Goal: Task Accomplishment & Management: Use online tool/utility

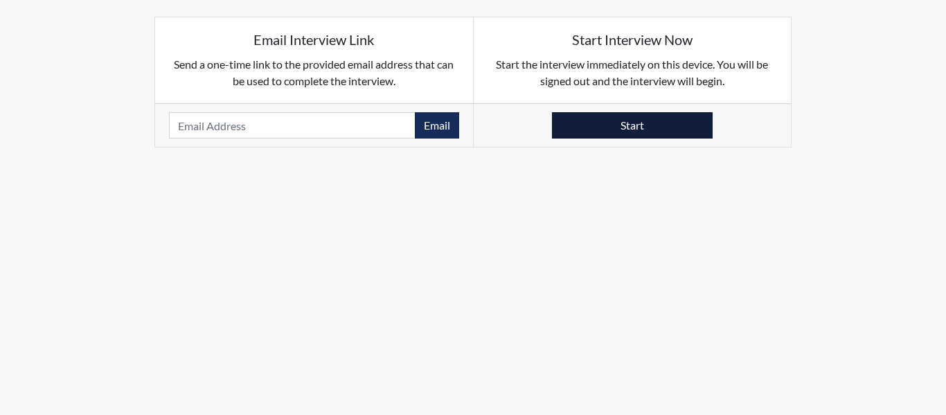
click at [592, 131] on button "Start" at bounding box center [632, 125] width 161 height 26
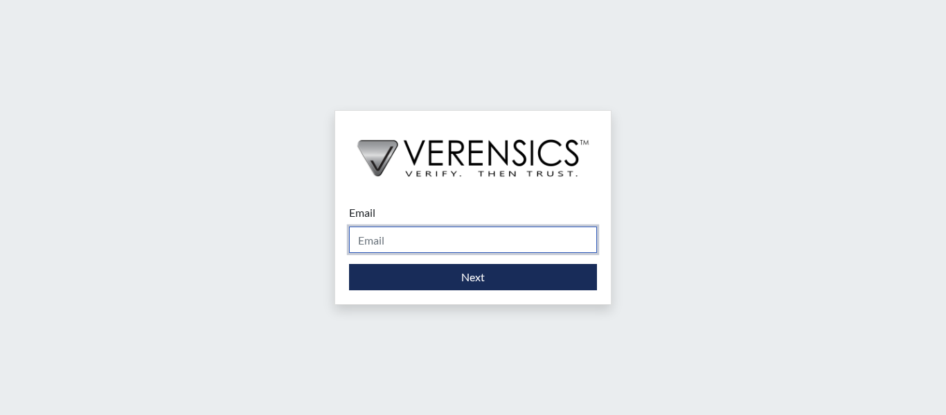
click at [426, 243] on input "Email" at bounding box center [473, 240] width 248 height 26
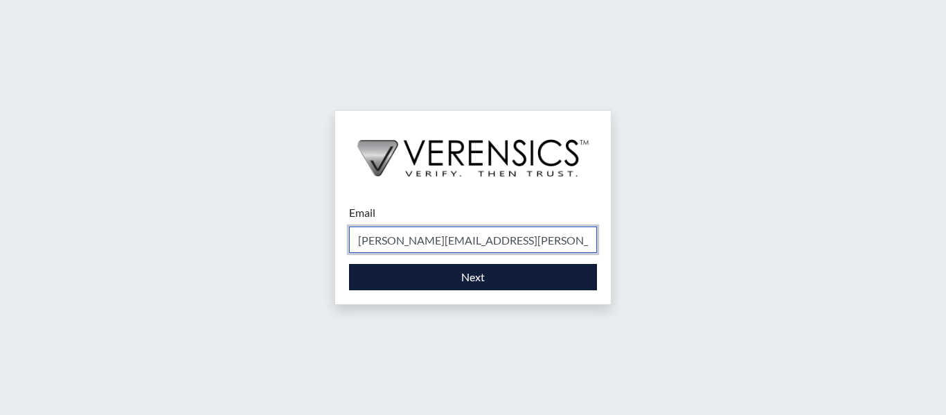
type input "darren.faddis@gdc.ga.gov"
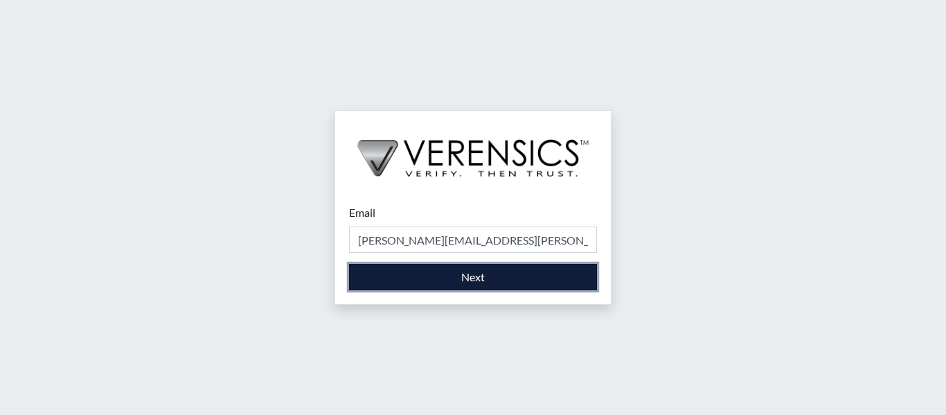
click at [463, 281] on button "Next" at bounding box center [473, 277] width 248 height 26
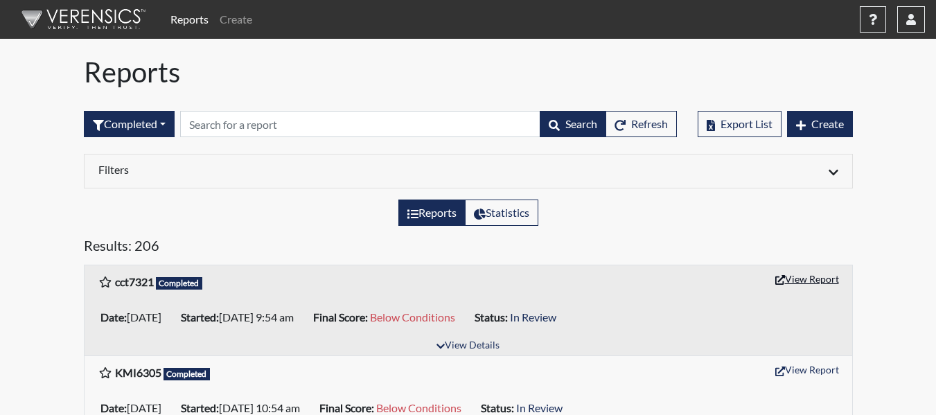
click at [793, 278] on button "View Report" at bounding box center [807, 278] width 76 height 21
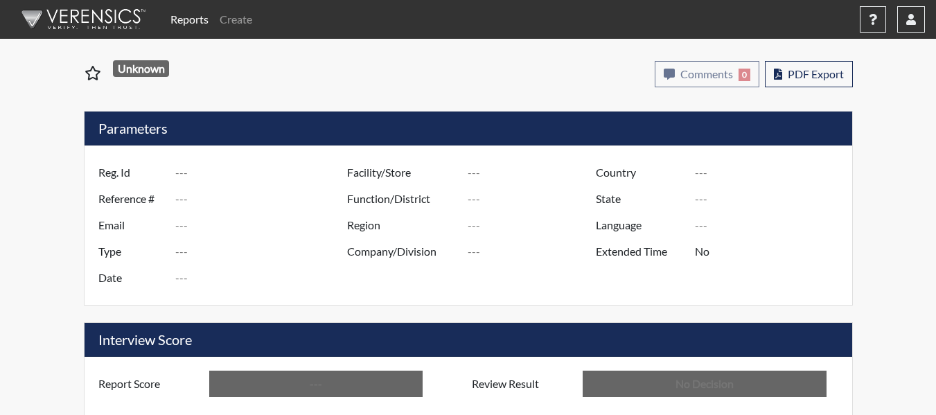
type input "cct7321"
type input "50867"
type input "---"
type input "Corrections Pre-Employment"
type input "Aug 21, 2025"
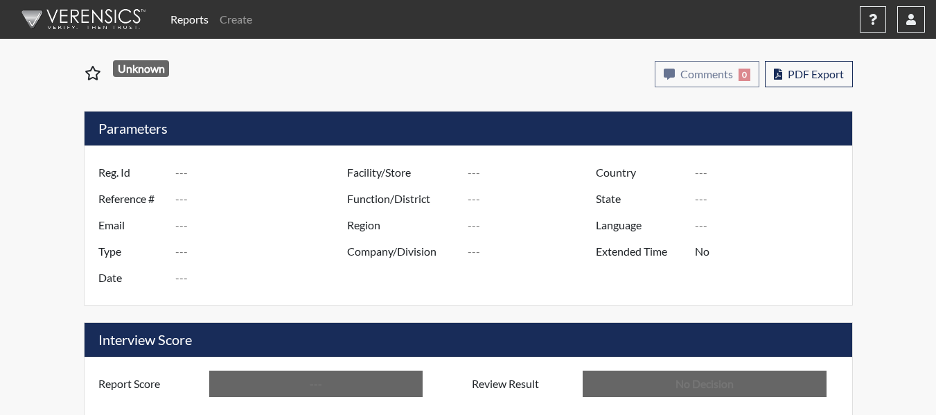
type input "Hays SP"
type input "North Region"
type input "United States"
type input "Georgia"
type input "English"
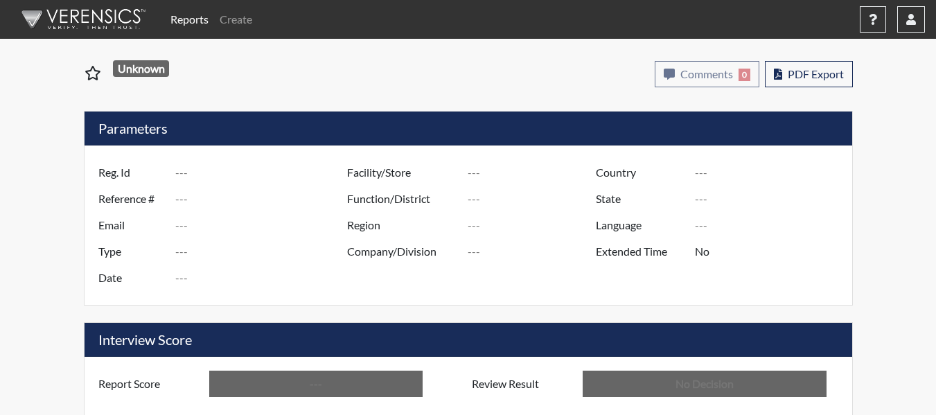
type input "Below Conditions"
type input "In Review"
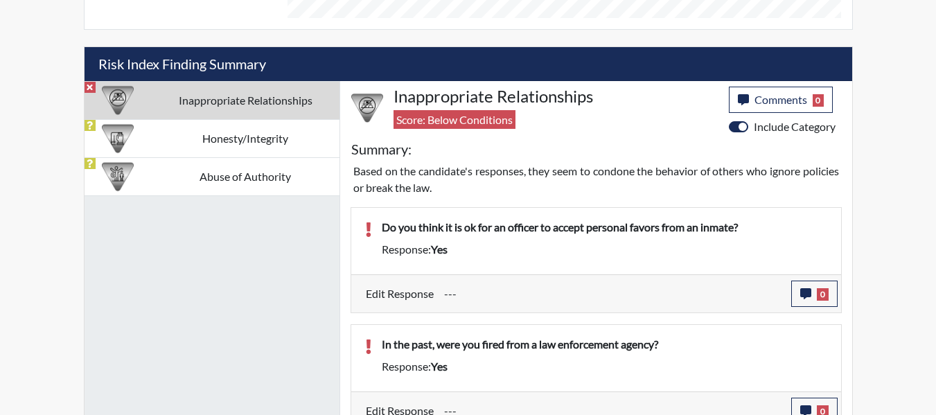
scroll to position [808, 0]
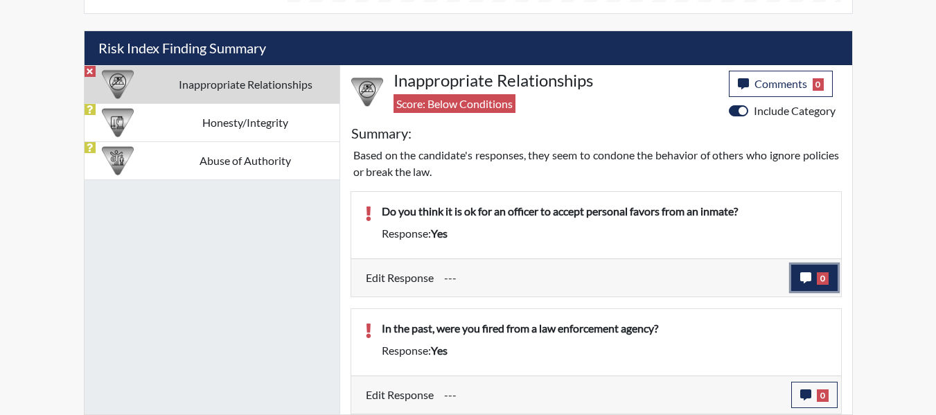
click at [828, 278] on span "0" at bounding box center [823, 278] width 12 height 12
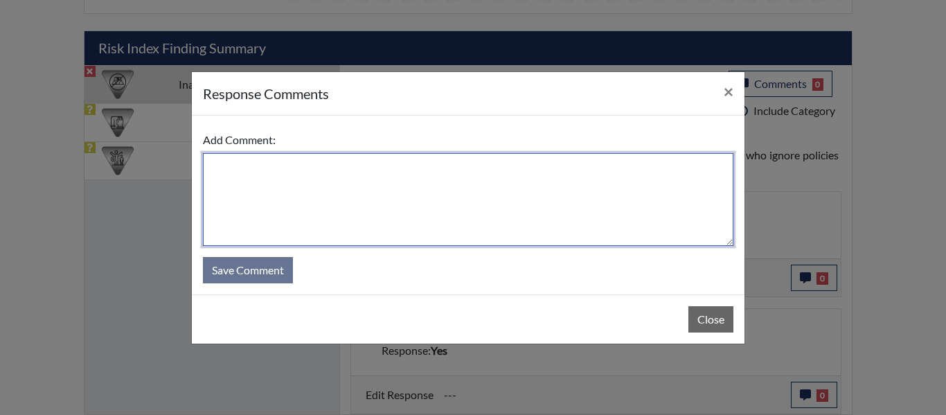
click at [621, 170] on textarea at bounding box center [468, 199] width 531 height 93
type textarea "P"
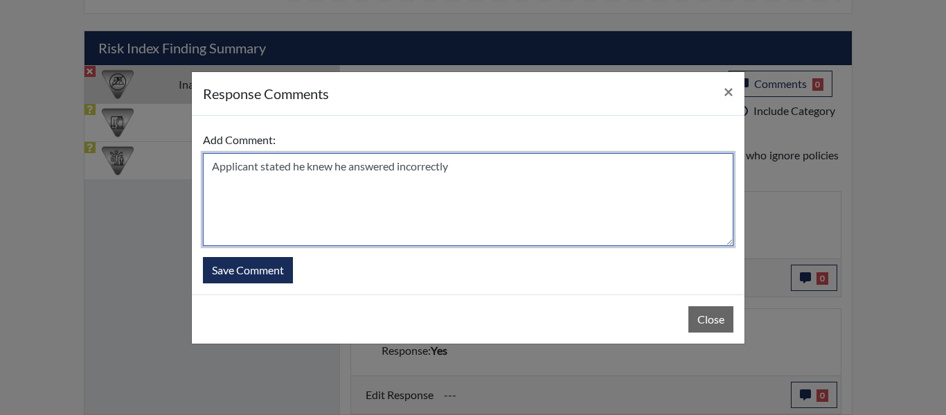
click at [434, 175] on textarea "Applicant stated he knew he answered incorrectly" at bounding box center [468, 199] width 531 height 93
click at [479, 165] on textarea "Applicant stated he knew he answered incorrectly" at bounding box center [468, 199] width 531 height 93
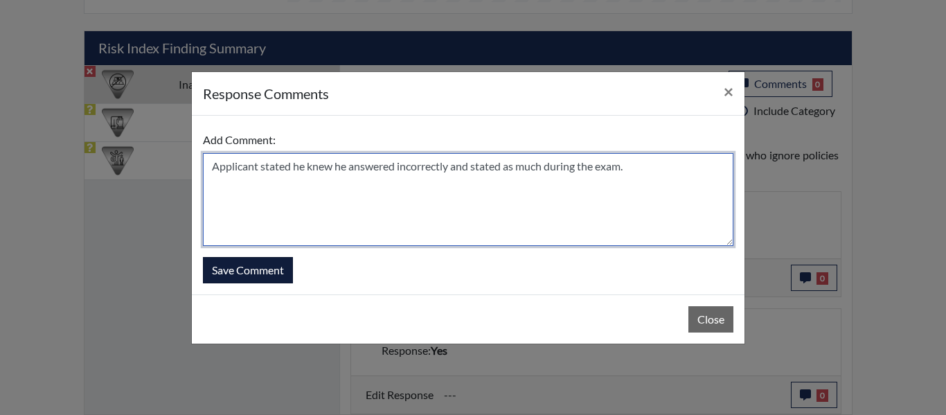
type textarea "Applicant stated he knew he answered incorrectly and stated as much during the …"
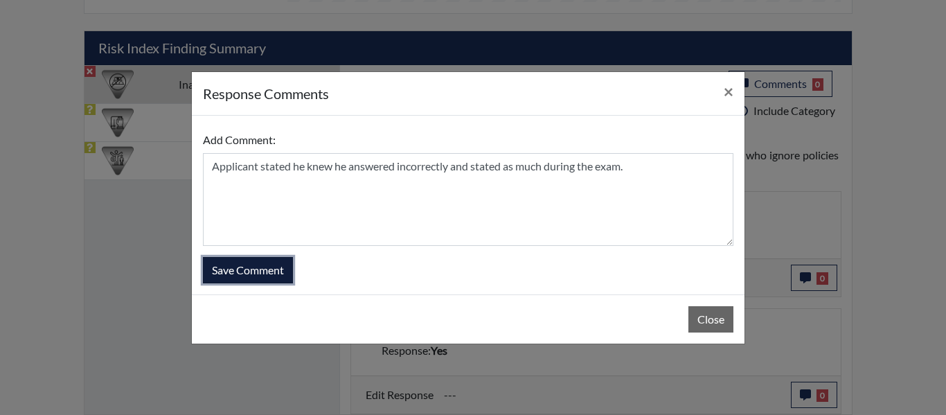
click at [271, 273] on button "Save Comment" at bounding box center [248, 270] width 90 height 26
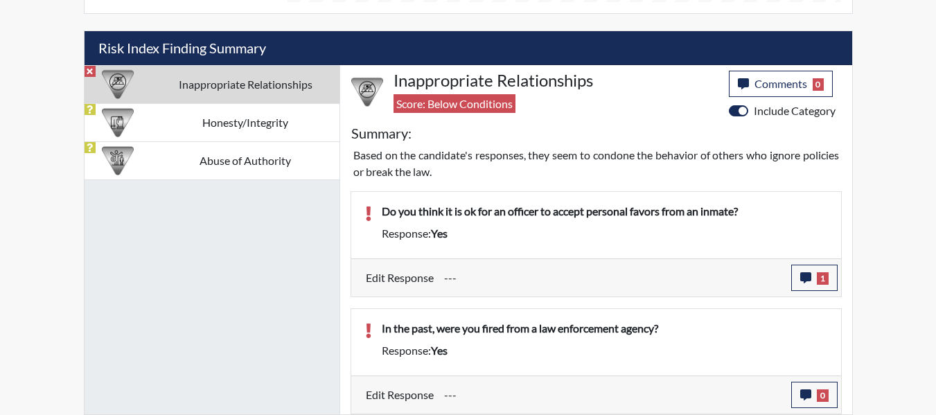
scroll to position [230, 576]
click at [829, 392] on button "0" at bounding box center [814, 395] width 46 height 26
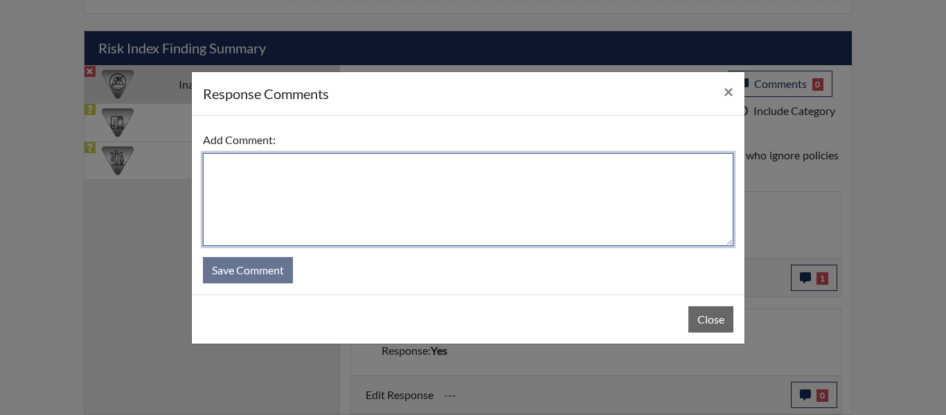
click at [550, 168] on textarea at bounding box center [468, 199] width 531 height 93
type textarea "P"
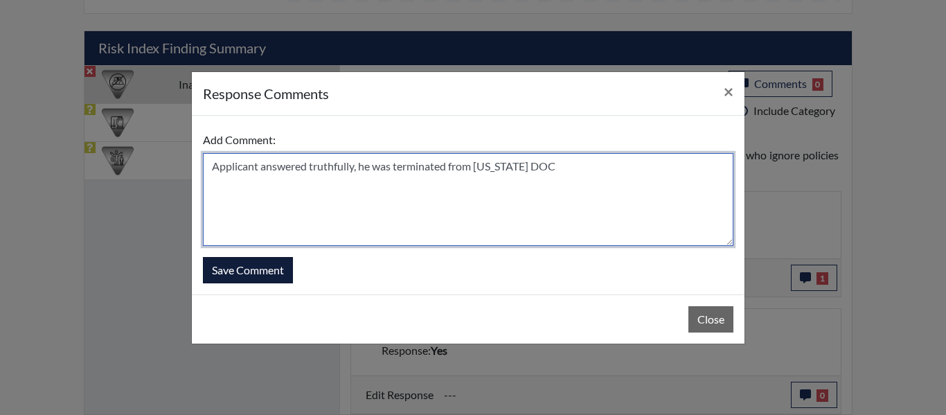
type textarea "Applicant answered truthfully, he was terminated from Kansas DOC"
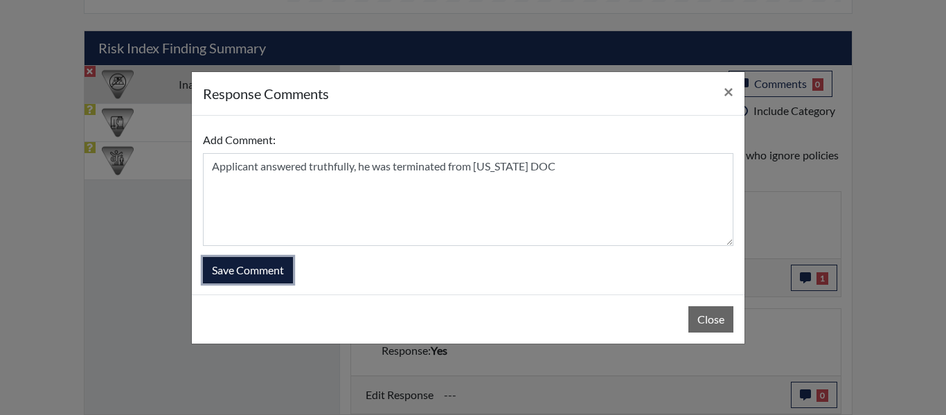
click at [272, 276] on button "Save Comment" at bounding box center [248, 270] width 90 height 26
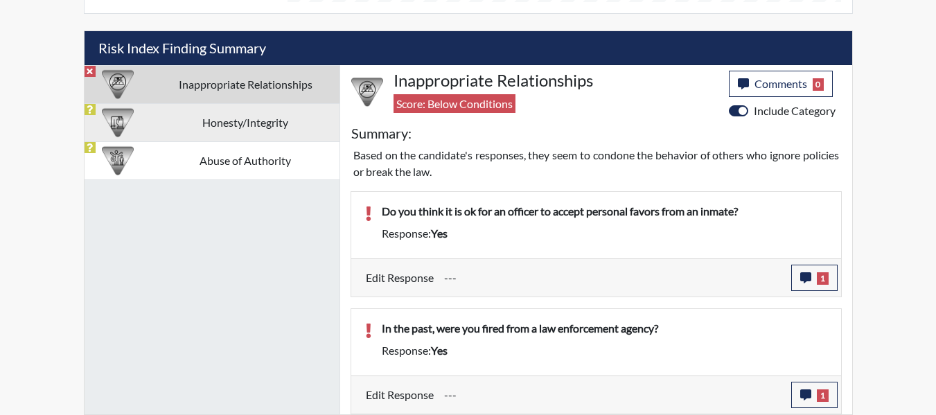
click at [288, 117] on td "Honesty/Integrity" at bounding box center [246, 122] width 188 height 38
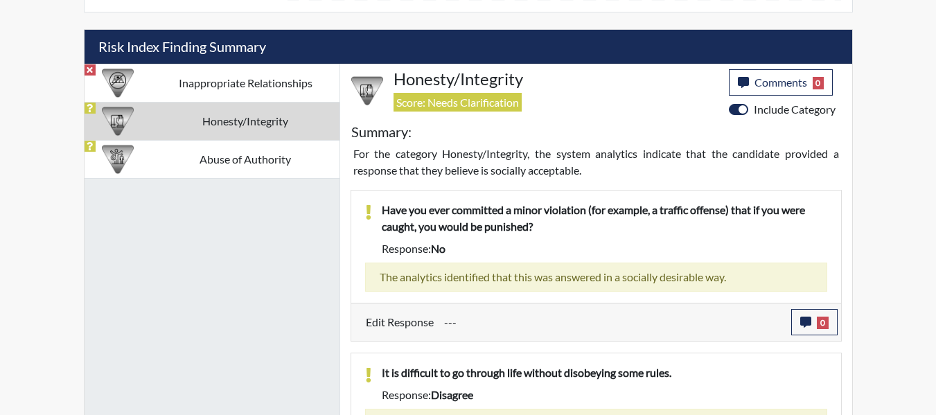
scroll to position [808, 0]
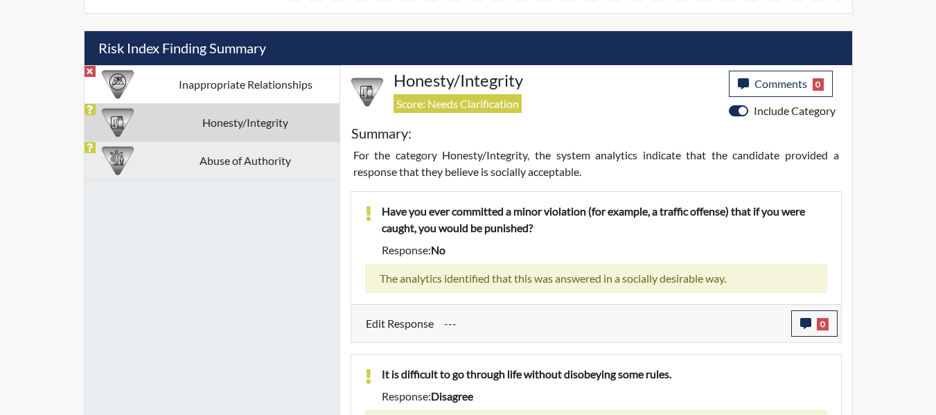
click at [208, 159] on td "Abuse of Authority" at bounding box center [246, 160] width 188 height 38
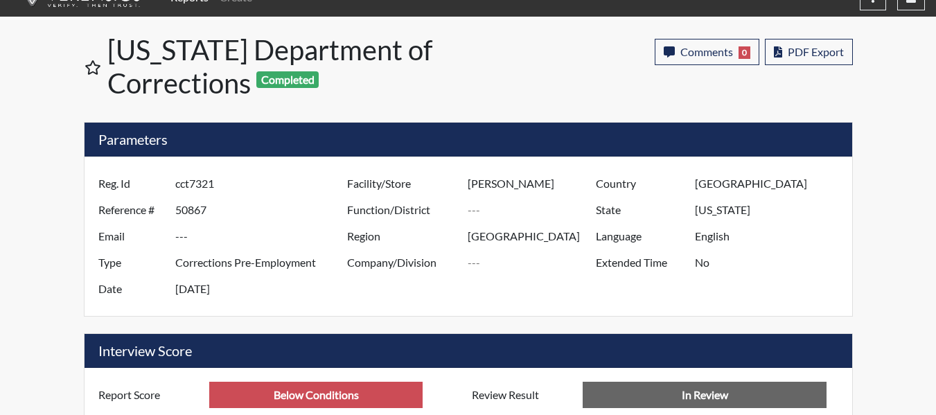
scroll to position [0, 0]
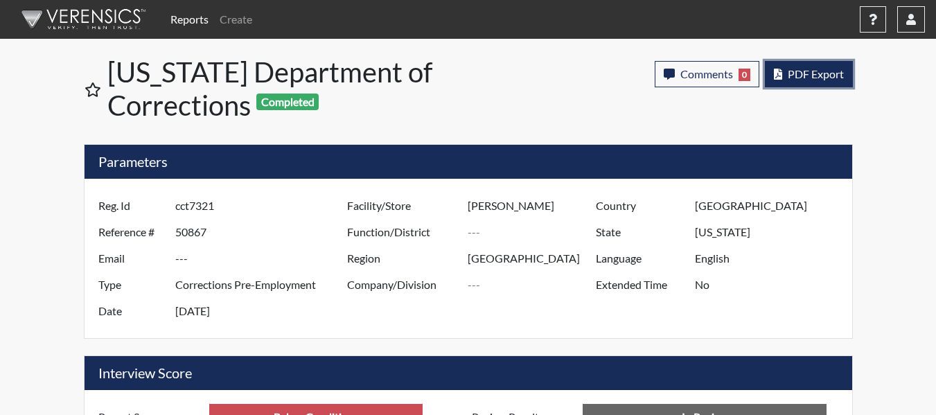
click at [809, 75] on span "PDF Export" at bounding box center [816, 73] width 56 height 13
click at [807, 73] on span "PDF Export" at bounding box center [816, 73] width 56 height 13
